Goal: Transaction & Acquisition: Purchase product/service

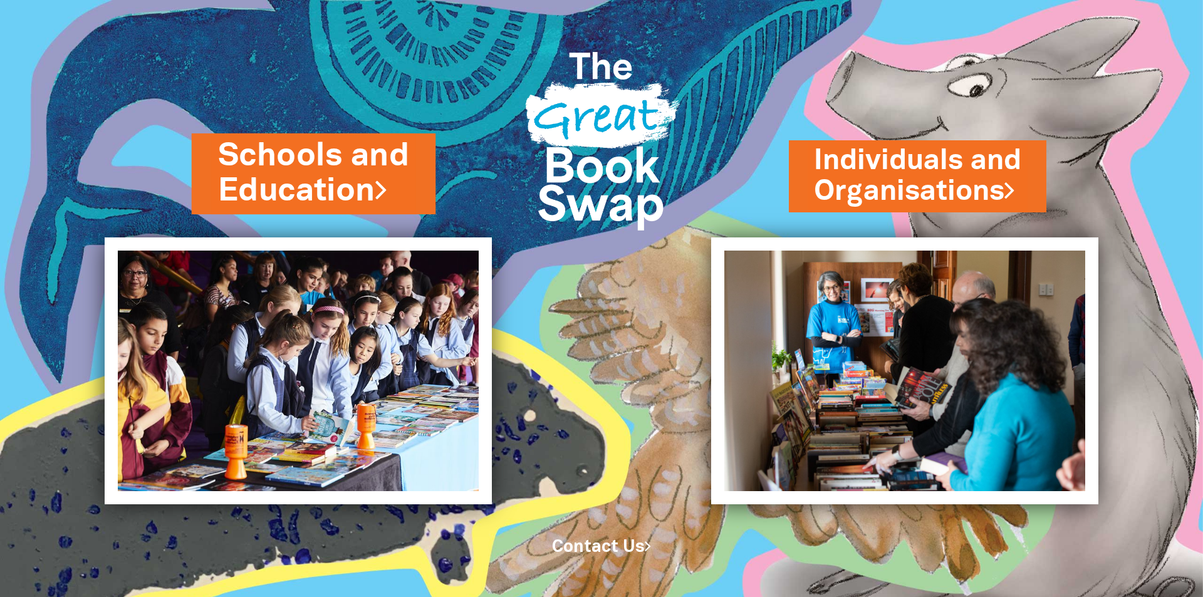
click at [323, 175] on link "Schools and Education" at bounding box center [314, 173] width 192 height 79
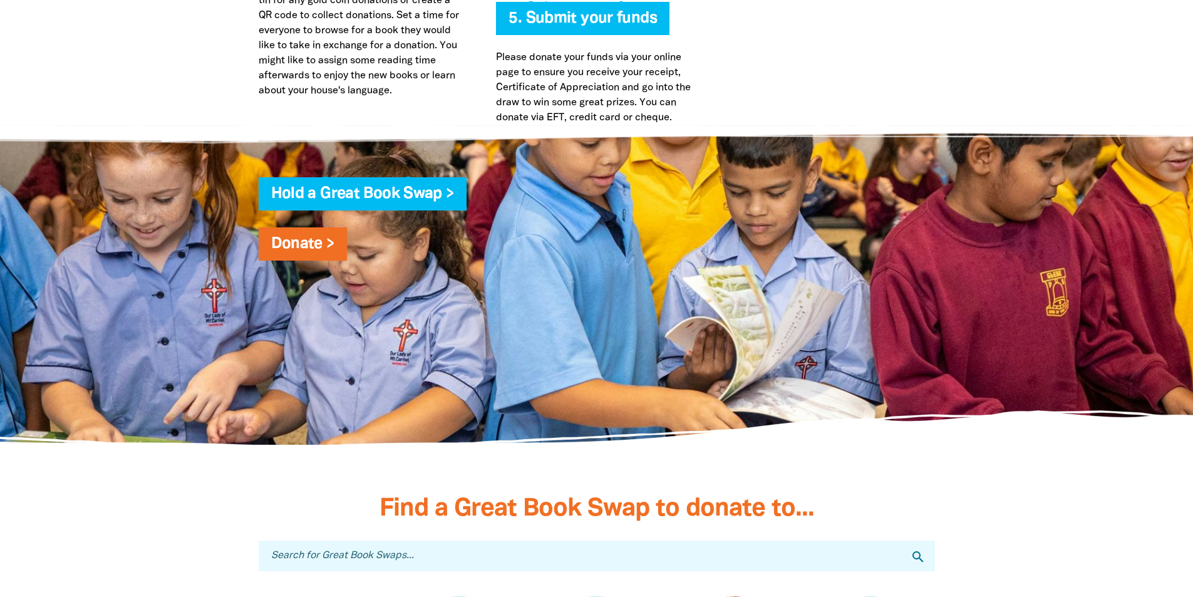
scroll to position [3320, 0]
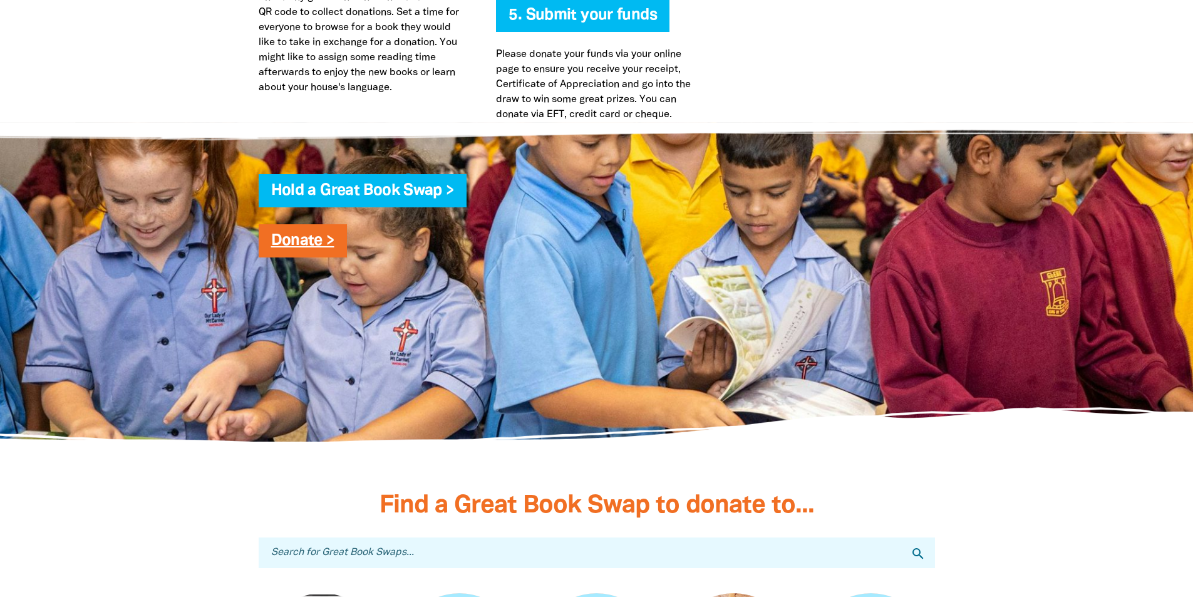
click at [303, 236] on link "Donate >" at bounding box center [302, 241] width 63 height 14
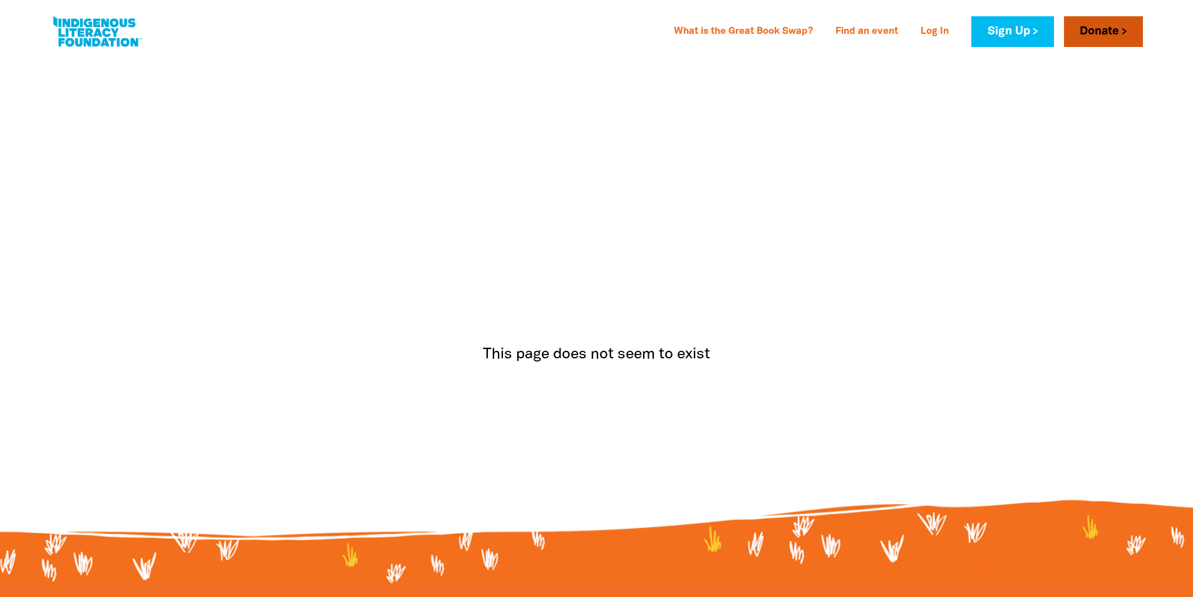
click at [1108, 38] on link "Donate" at bounding box center [1103, 31] width 79 height 31
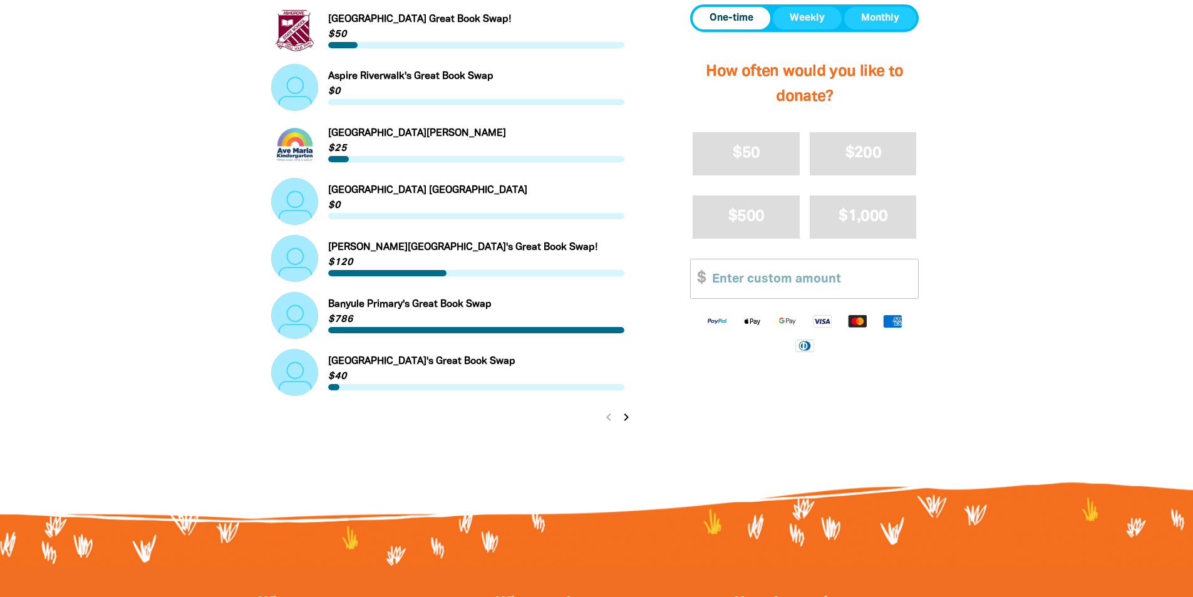
scroll to position [1253, 0]
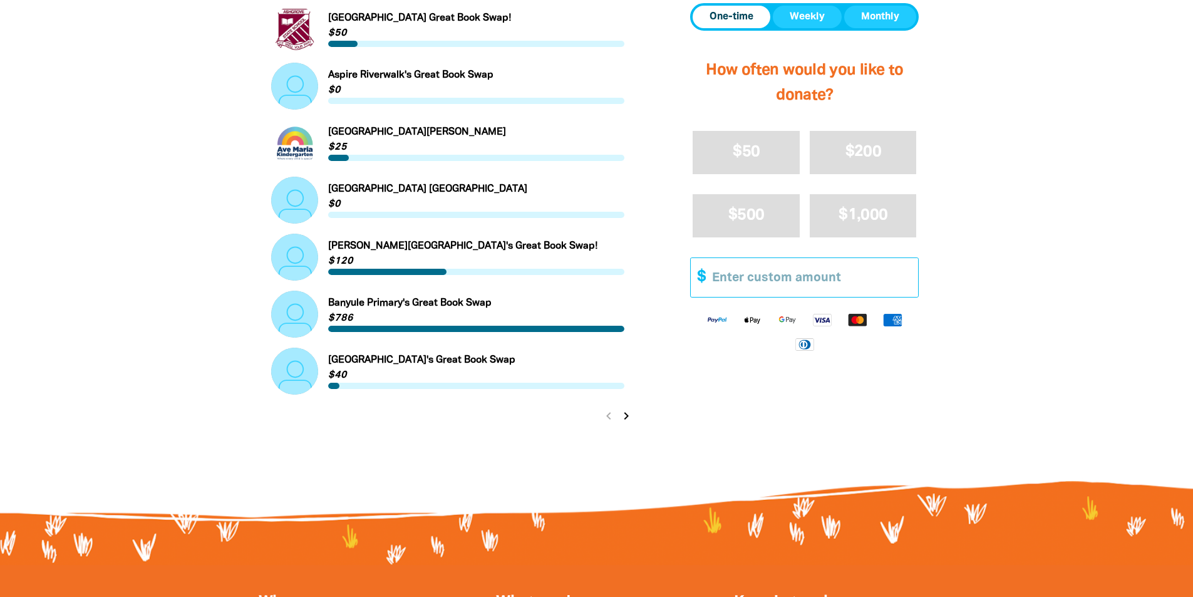
click at [814, 271] on input "Other Amount" at bounding box center [810, 277] width 215 height 38
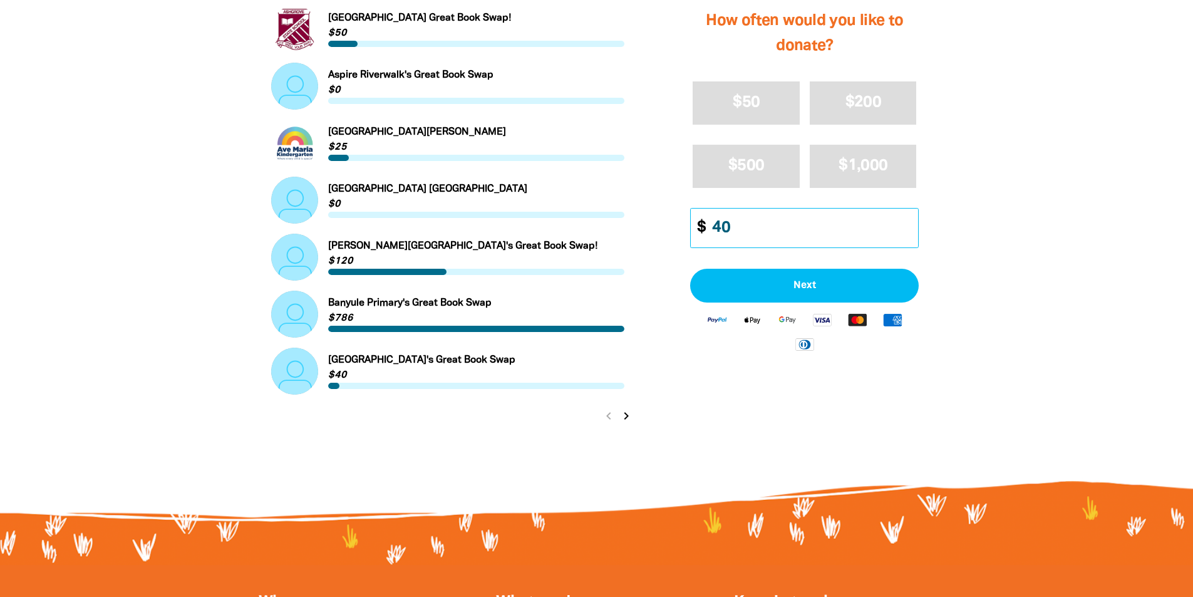
scroll to position [1065, 0]
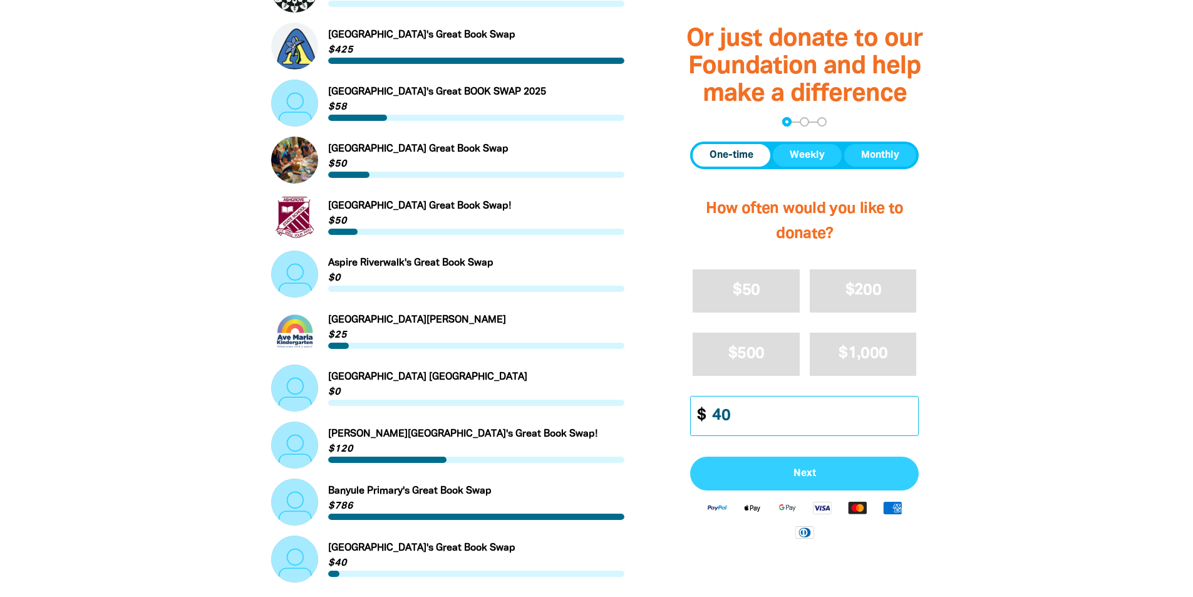
type input "40"
click at [828, 476] on span "Next" at bounding box center [804, 473] width 201 height 10
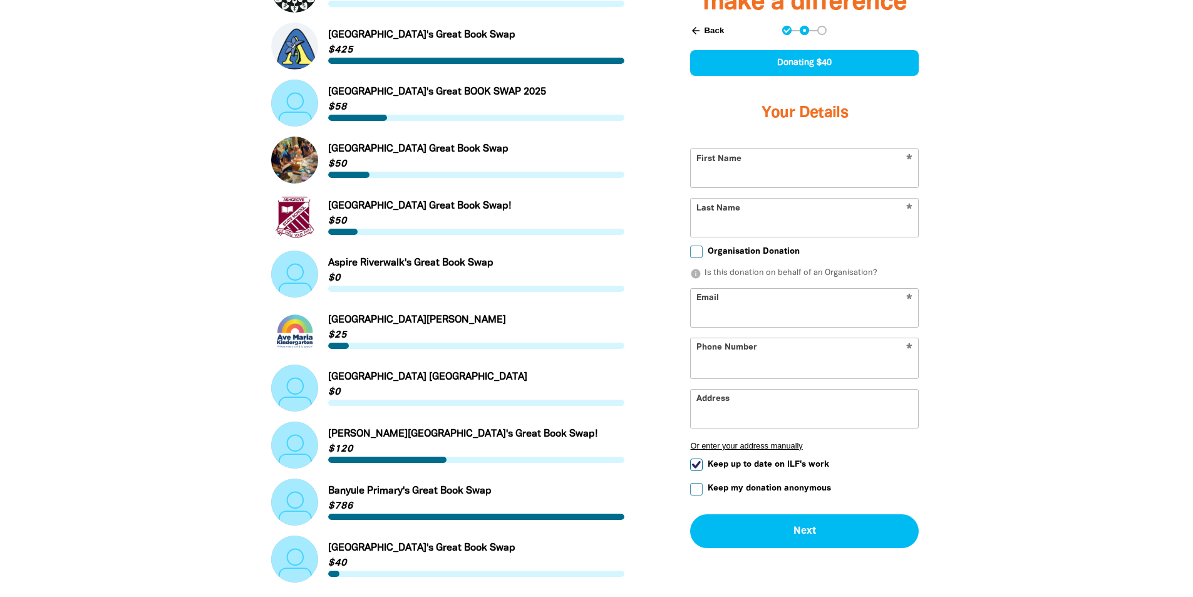
select select "AU"
click at [699, 252] on input "Organisation Donation" at bounding box center [696, 252] width 13 height 13
checkbox input "true"
select select "AU"
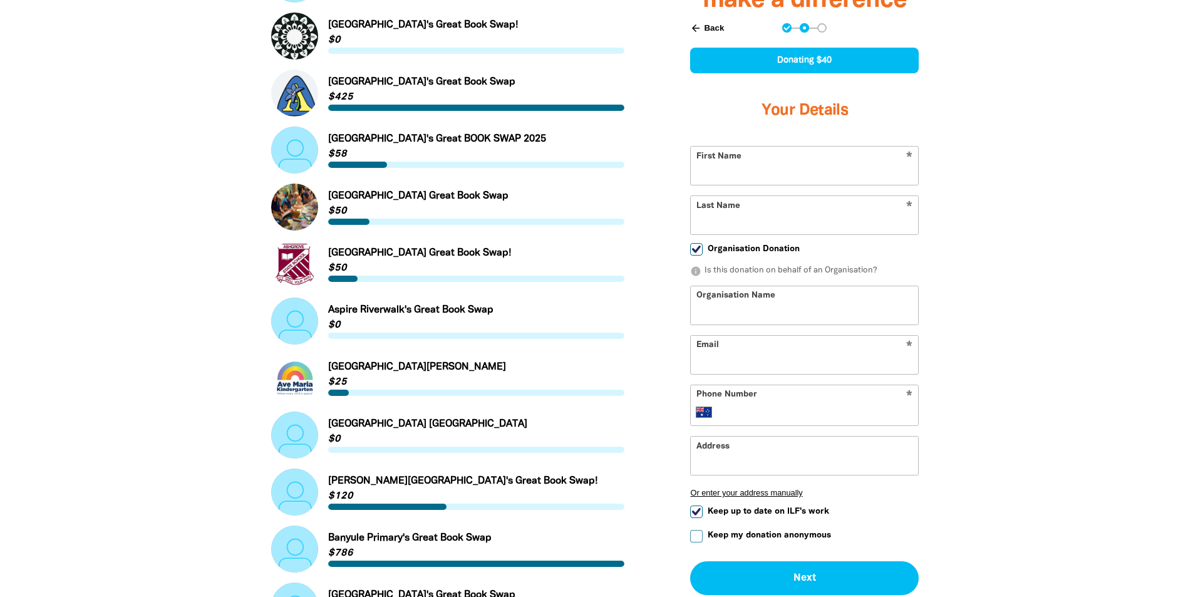
scroll to position [940, 0]
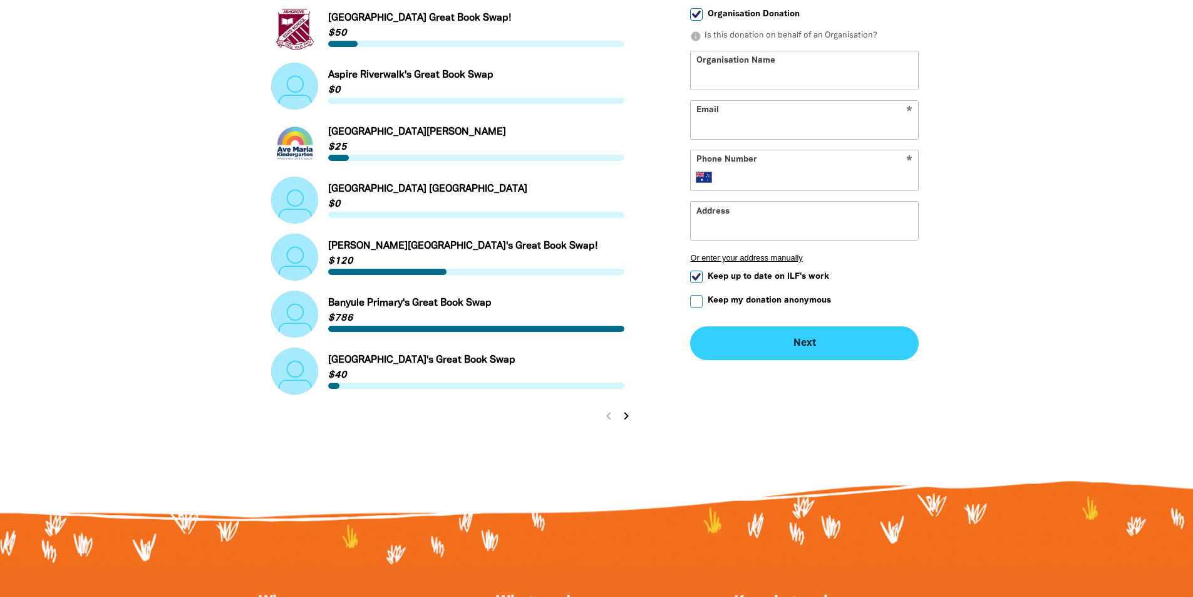
click at [808, 350] on button "Next chevron_right" at bounding box center [804, 343] width 229 height 34
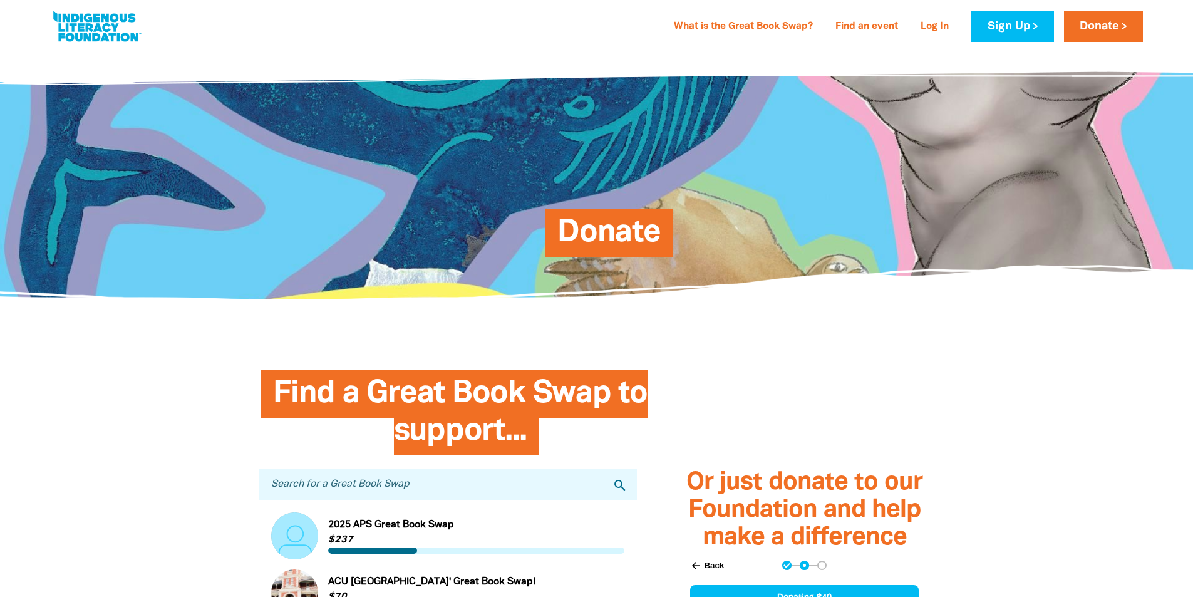
scroll to position [0, 0]
